Goal: Navigation & Orientation: Find specific page/section

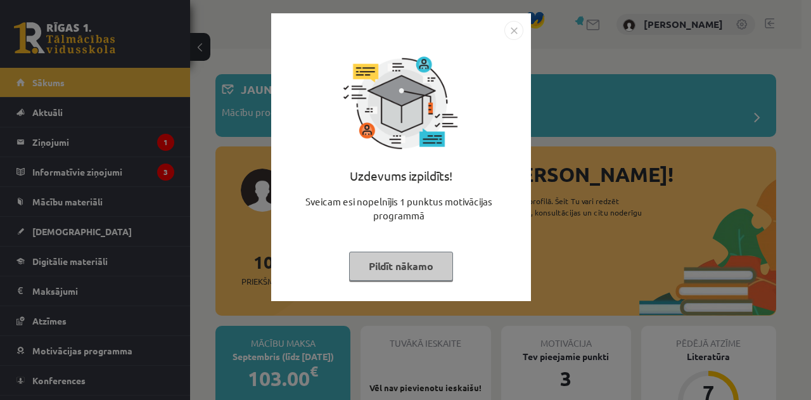
click at [512, 30] on img "Close" at bounding box center [513, 30] width 19 height 19
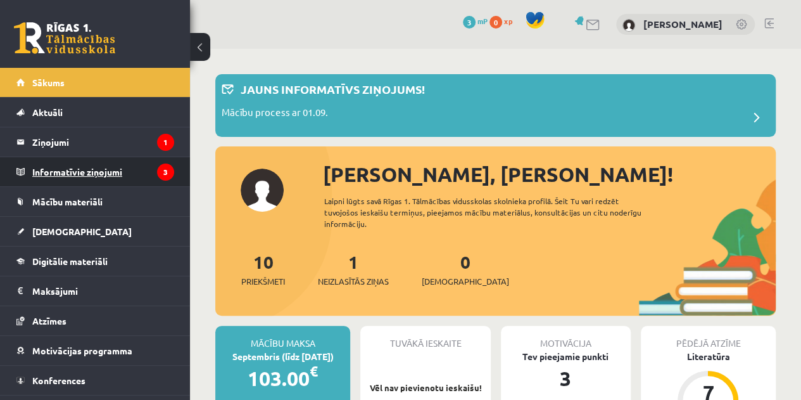
click at [102, 178] on legend "Informatīvie ziņojumi 3" at bounding box center [103, 171] width 142 height 29
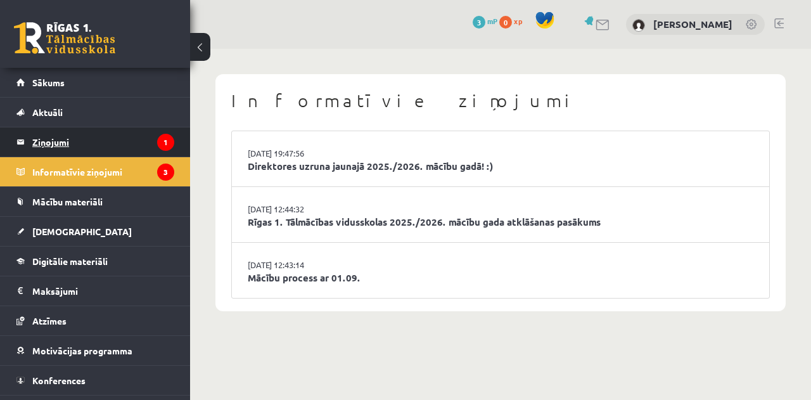
click at [87, 139] on legend "Ziņojumi 1" at bounding box center [103, 141] width 142 height 29
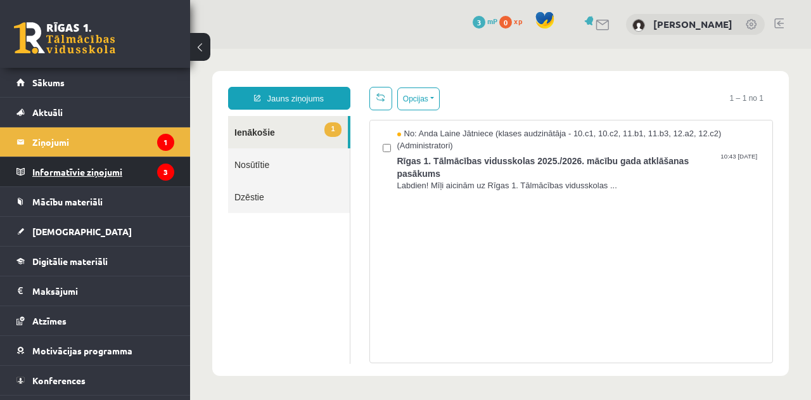
click at [65, 166] on legend "Informatīvie ziņojumi 3" at bounding box center [103, 171] width 142 height 29
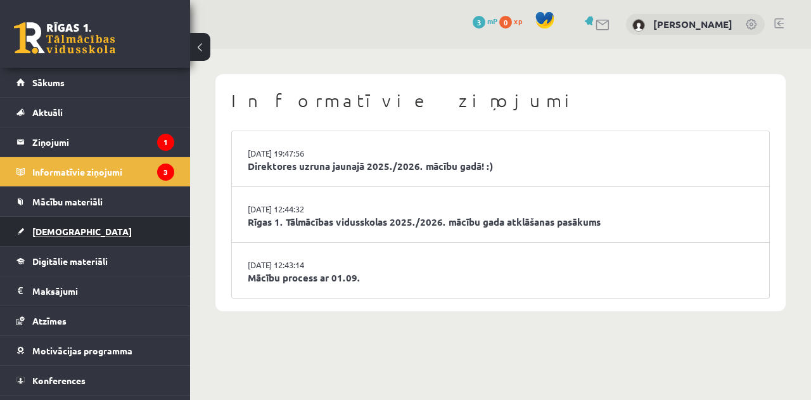
click at [71, 227] on link "[DEMOGRAPHIC_DATA]" at bounding box center [95, 231] width 158 height 29
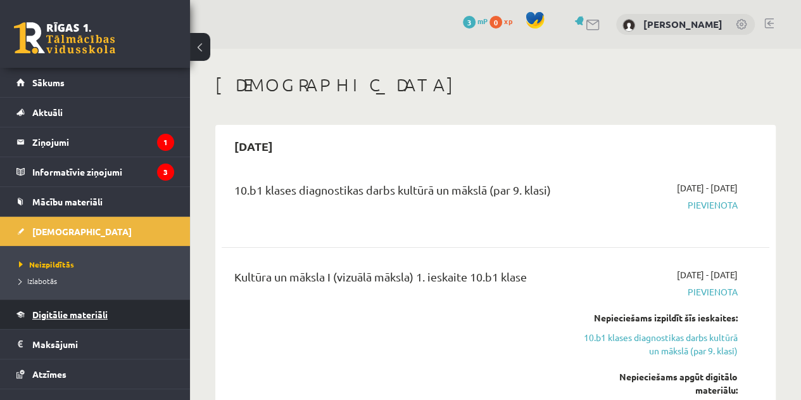
click at [97, 318] on link "Digitālie materiāli" at bounding box center [95, 314] width 158 height 29
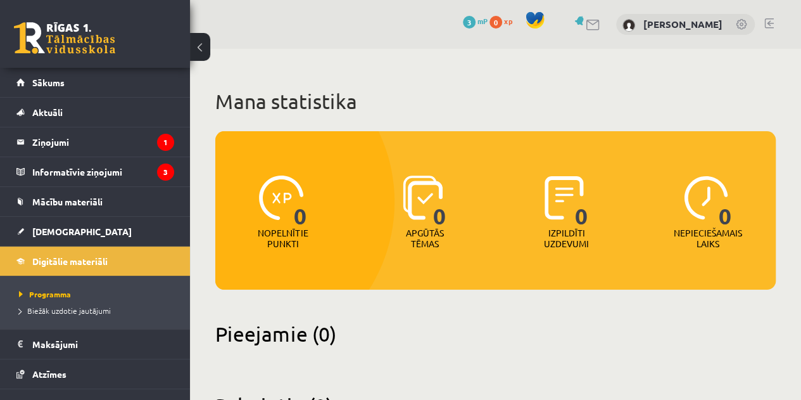
scroll to position [58, 0]
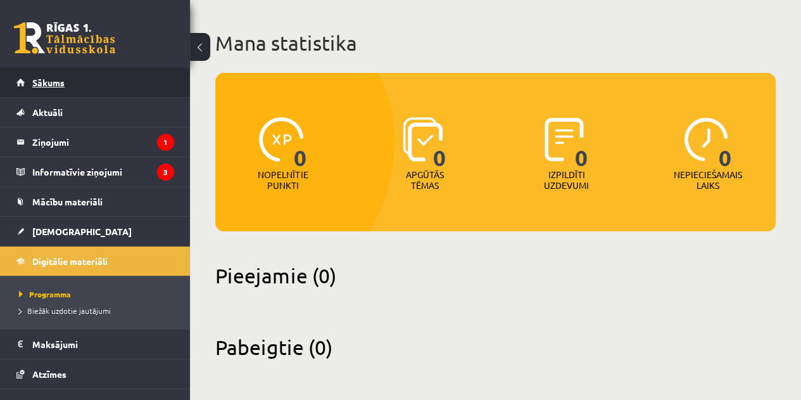
click at [60, 81] on span "Sākums" at bounding box center [48, 82] width 32 height 11
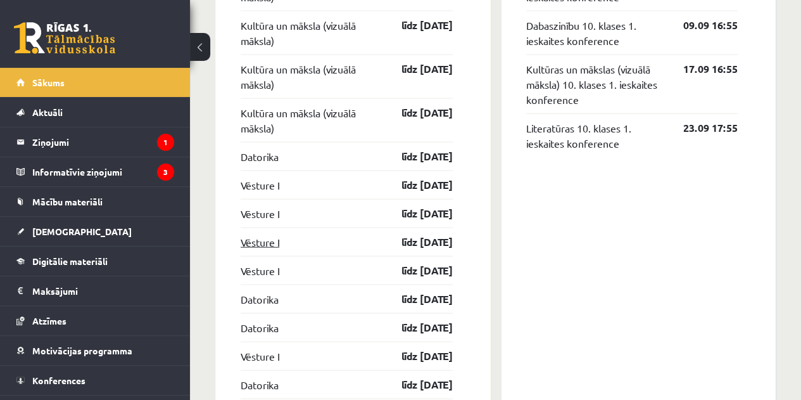
scroll to position [1247, 0]
click at [269, 241] on link "Vēsture I" at bounding box center [260, 241] width 39 height 15
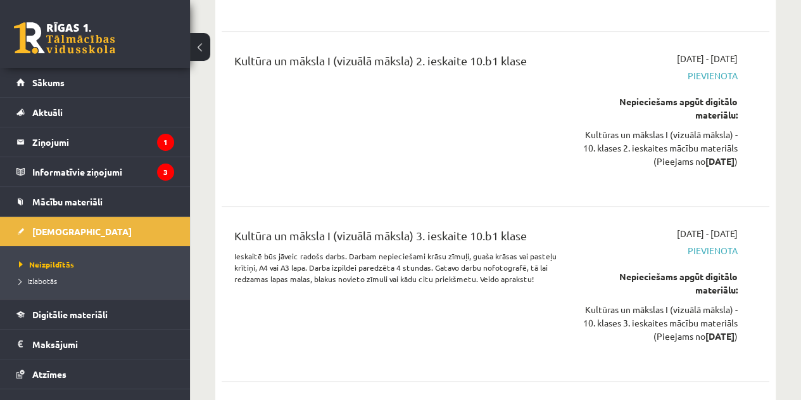
scroll to position [451, 0]
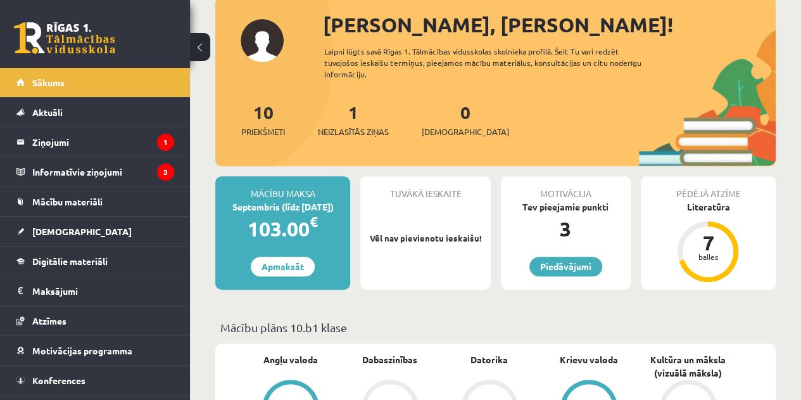
scroll to position [149, 0]
click at [560, 267] on link "Piedāvājumi" at bounding box center [565, 266] width 73 height 20
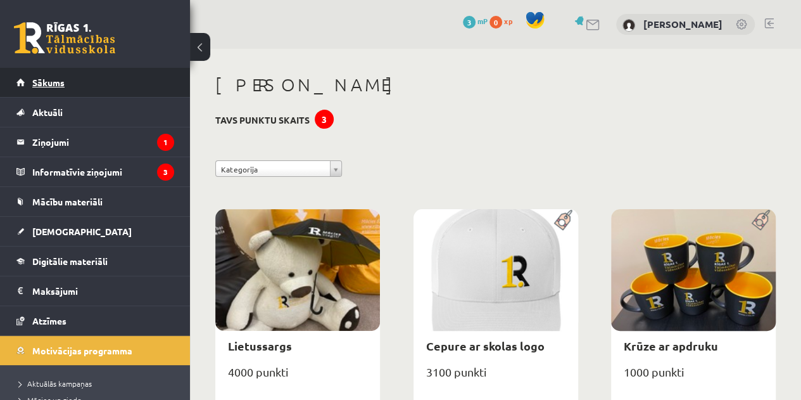
click at [53, 90] on link "Sākums" at bounding box center [95, 82] width 158 height 29
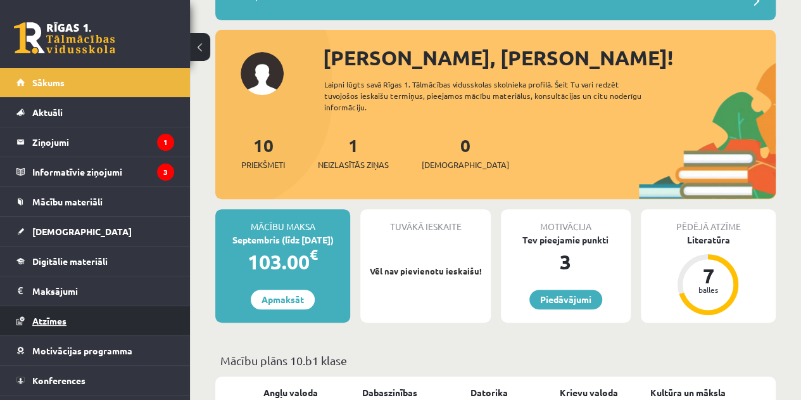
scroll to position [22, 0]
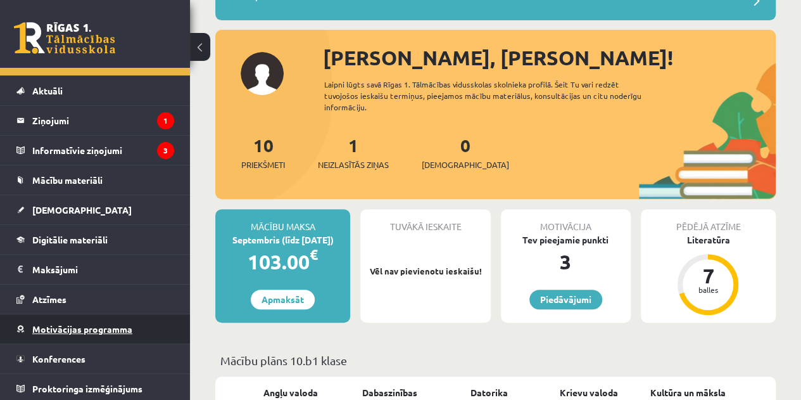
click at [101, 326] on span "Motivācijas programma" at bounding box center [82, 328] width 100 height 11
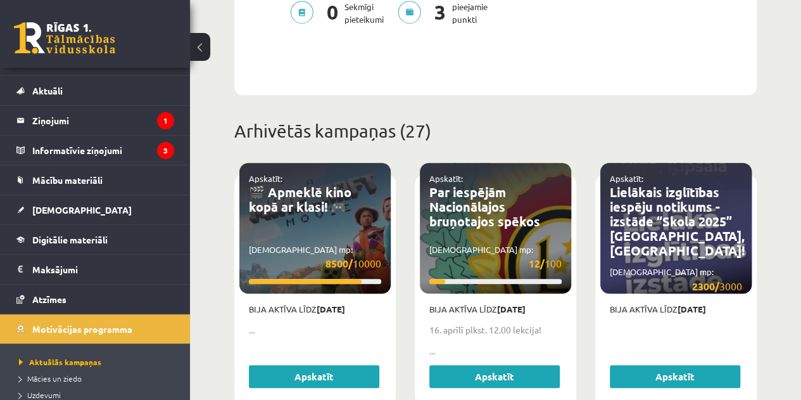
scroll to position [480, 0]
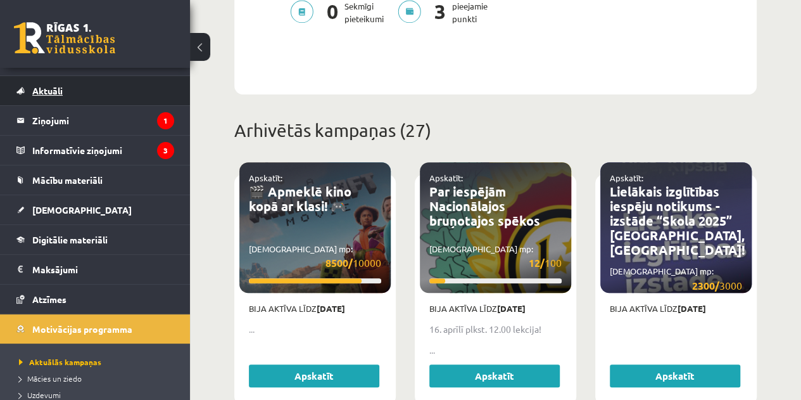
click at [56, 91] on span "Aktuāli" at bounding box center [47, 90] width 30 height 11
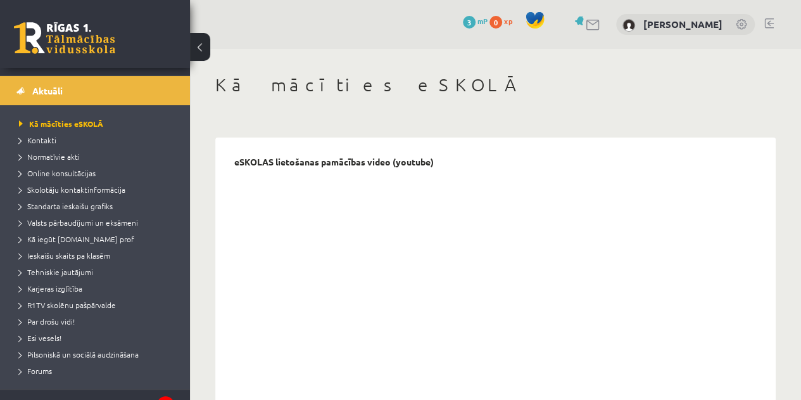
click at [72, 41] on link at bounding box center [64, 38] width 101 height 32
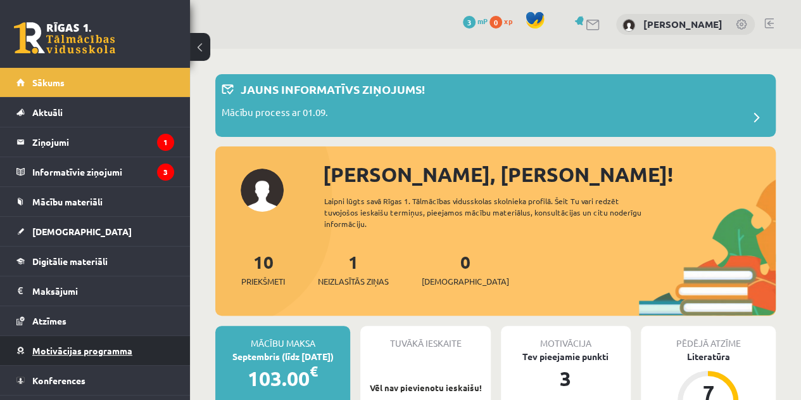
click at [81, 349] on span "Motivācijas programma" at bounding box center [82, 350] width 100 height 11
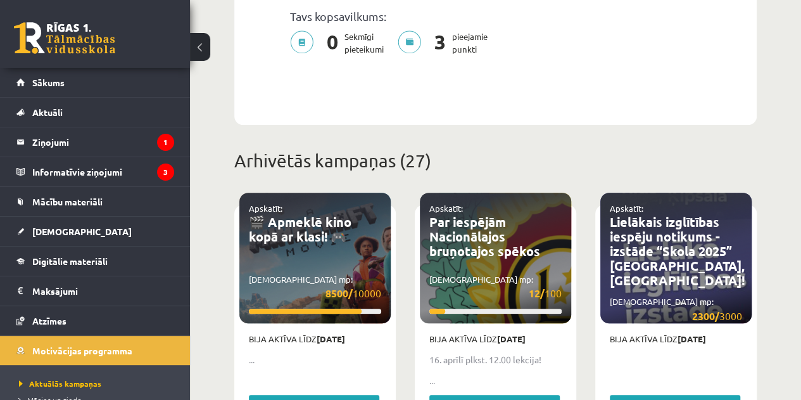
scroll to position [450, 0]
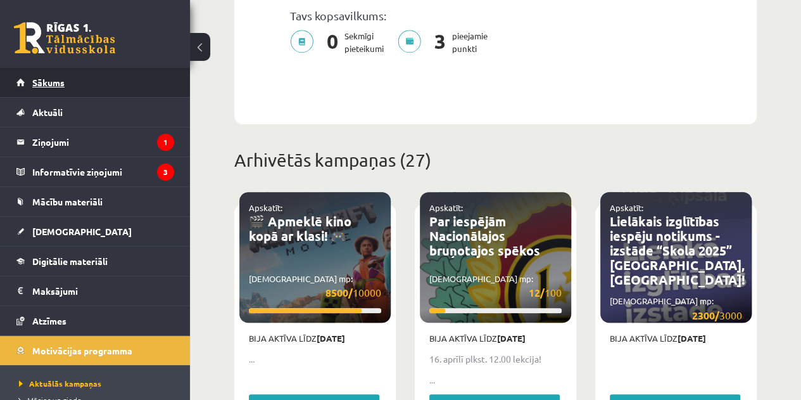
click at [48, 87] on span "Sākums" at bounding box center [48, 82] width 32 height 11
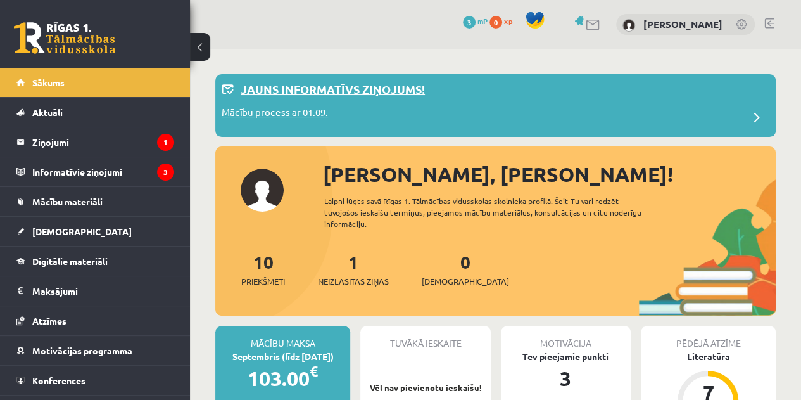
click at [466, 96] on div "Jauns informatīvs ziņojums!" at bounding box center [496, 92] width 548 height 25
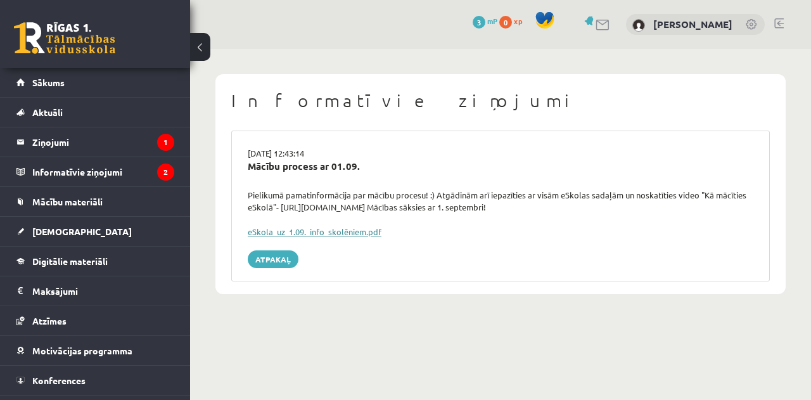
click at [336, 226] on link "eSkola_uz_1.09._info_skolēniem.pdf" at bounding box center [315, 231] width 134 height 11
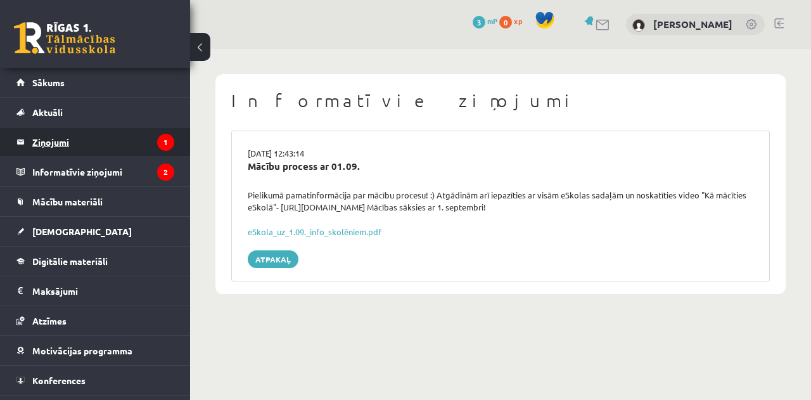
click at [73, 141] on legend "Ziņojumi 1" at bounding box center [103, 141] width 142 height 29
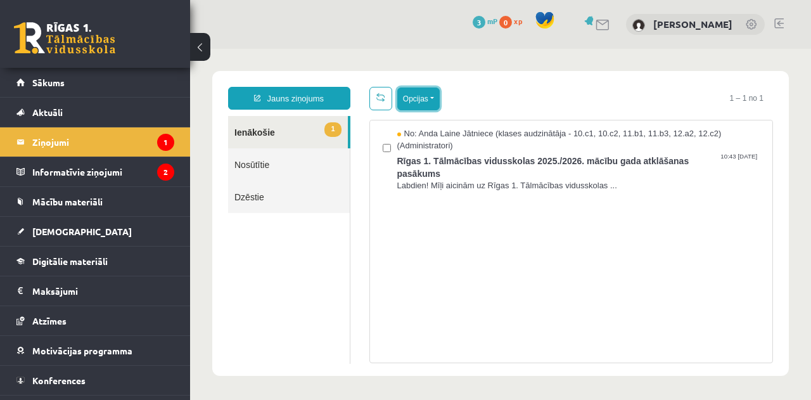
click at [431, 99] on button "Opcijas" at bounding box center [418, 98] width 42 height 23
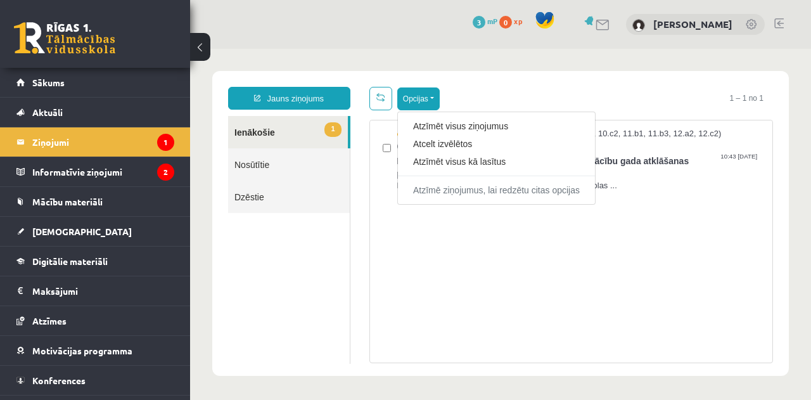
click at [584, 83] on div "Jauns ziņojums 1 Ienākošie Nosūtītie Dzēstie * ********* ********* ******* Opci…" at bounding box center [500, 223] width 576 height 305
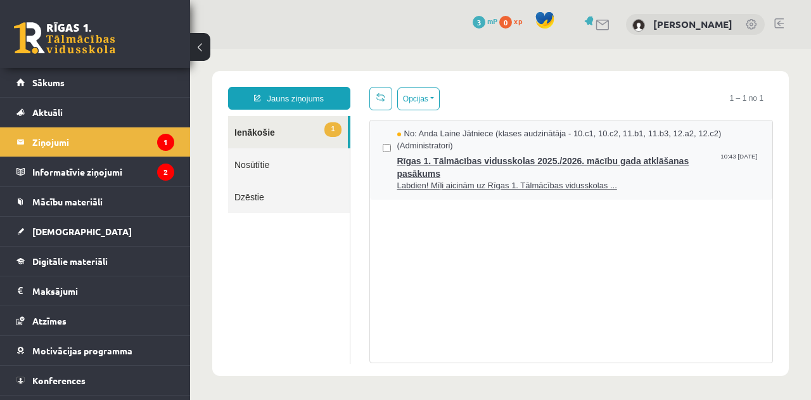
click at [484, 148] on span "No: Anda Laine Jātniece (klases audzinātāja - 10.c1, 10.c2, 11.b1, 11.b3, 12.a2…" at bounding box center [578, 139] width 363 height 23
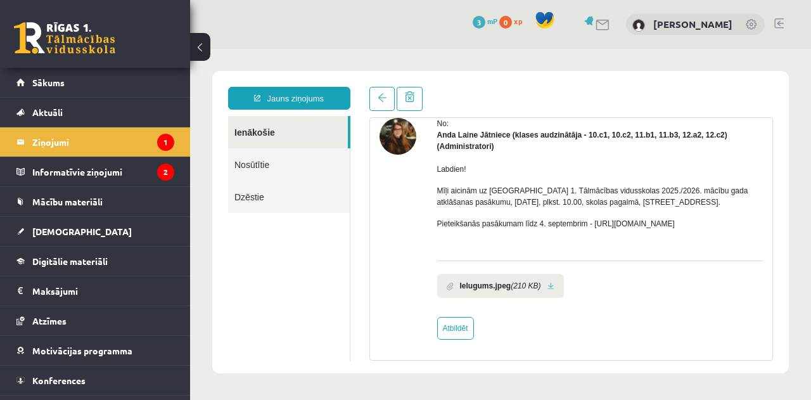
scroll to position [57, 0]
click at [499, 282] on b "Ielugums.jpeg" at bounding box center [485, 285] width 51 height 11
click at [548, 284] on link at bounding box center [550, 286] width 7 height 8
click at [74, 169] on legend "Informatīvie ziņojumi 2" at bounding box center [103, 171] width 142 height 29
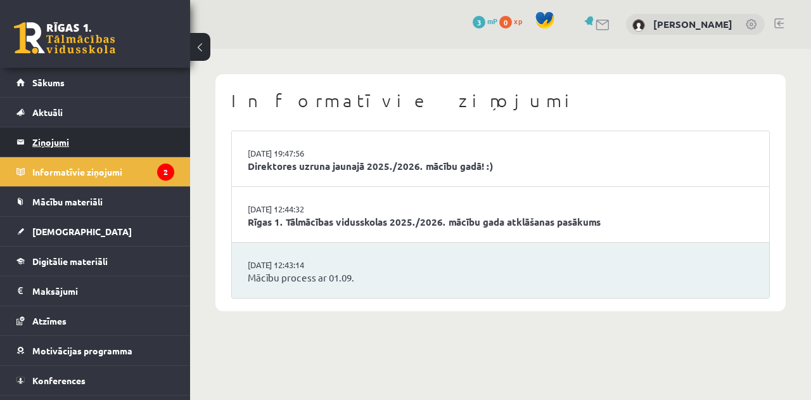
click at [65, 137] on legend "Ziņojumi 1" at bounding box center [103, 141] width 142 height 29
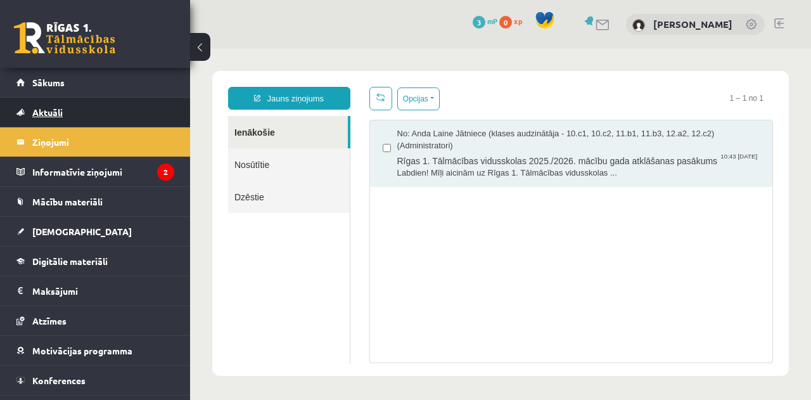
click at [66, 108] on link "Aktuāli" at bounding box center [95, 112] width 158 height 29
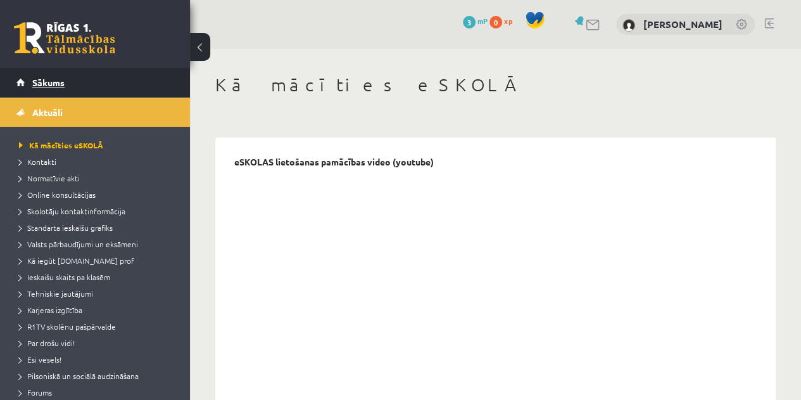
click at [77, 80] on link "Sākums" at bounding box center [95, 82] width 158 height 29
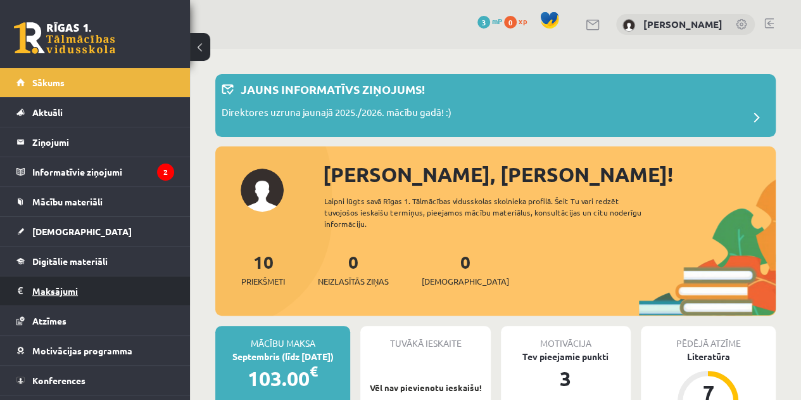
click at [77, 288] on legend "Maksājumi 0" at bounding box center [103, 290] width 142 height 29
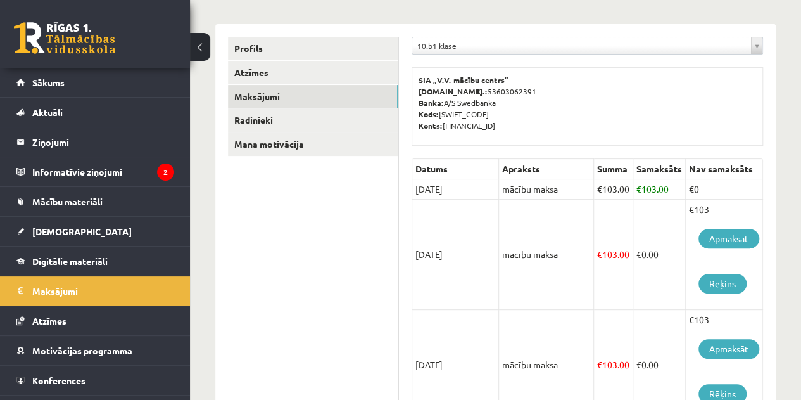
scroll to position [153, 0]
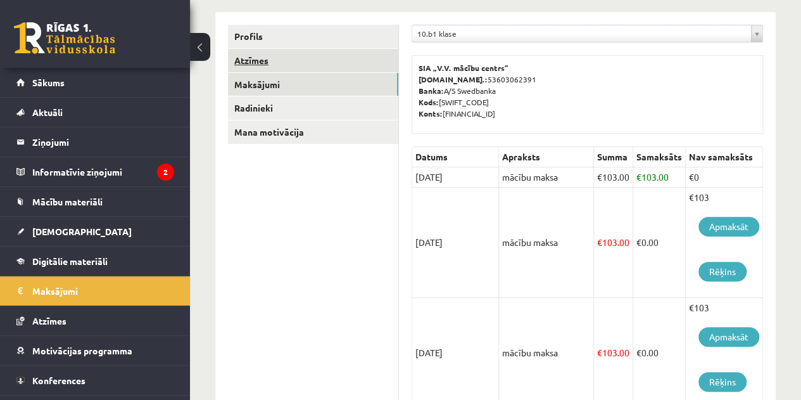
click at [279, 60] on link "Atzīmes" at bounding box center [313, 60] width 170 height 23
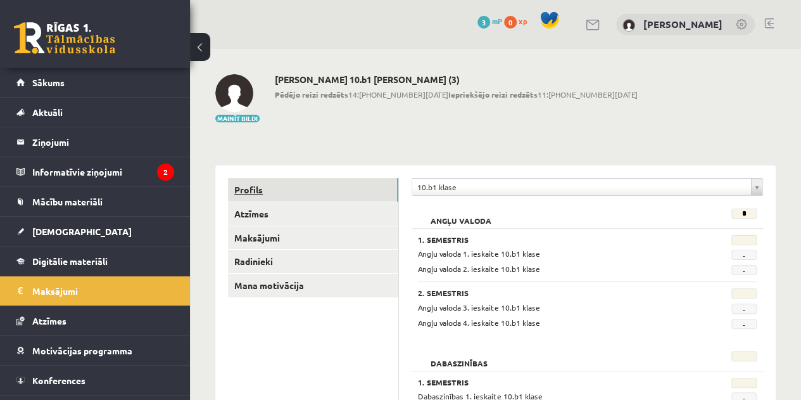
click at [244, 186] on link "Profils" at bounding box center [313, 189] width 170 height 23
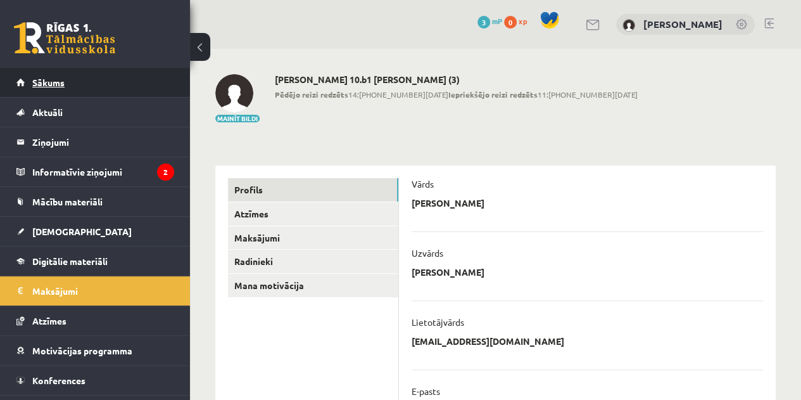
click at [58, 79] on span "Sākums" at bounding box center [48, 82] width 32 height 11
